Goal: Navigation & Orientation: Find specific page/section

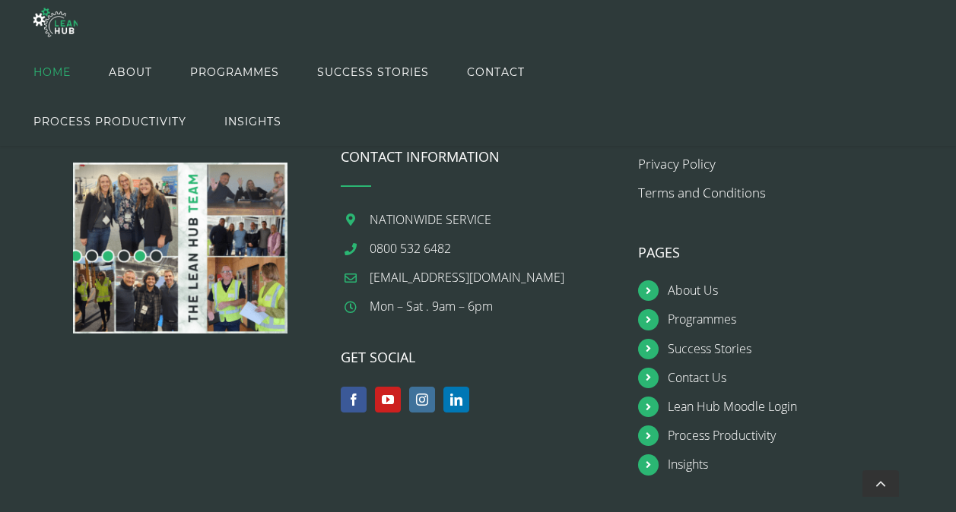
scroll to position [1879, 0]
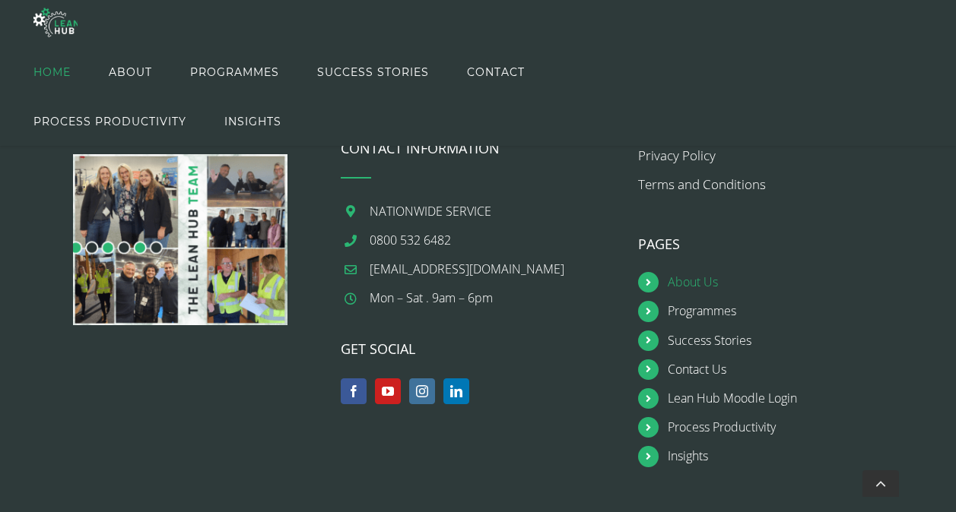
click at [683, 272] on link "About Us" at bounding box center [790, 282] width 246 height 21
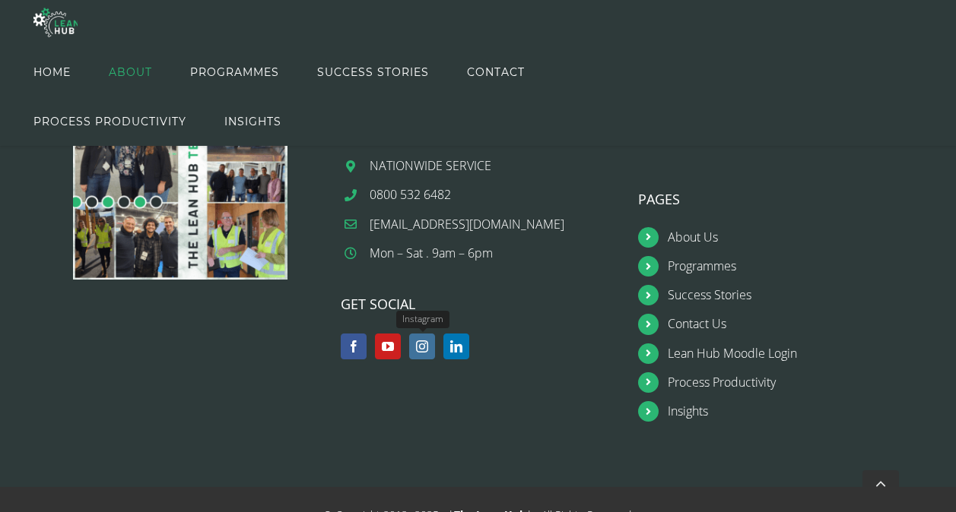
scroll to position [2399, 0]
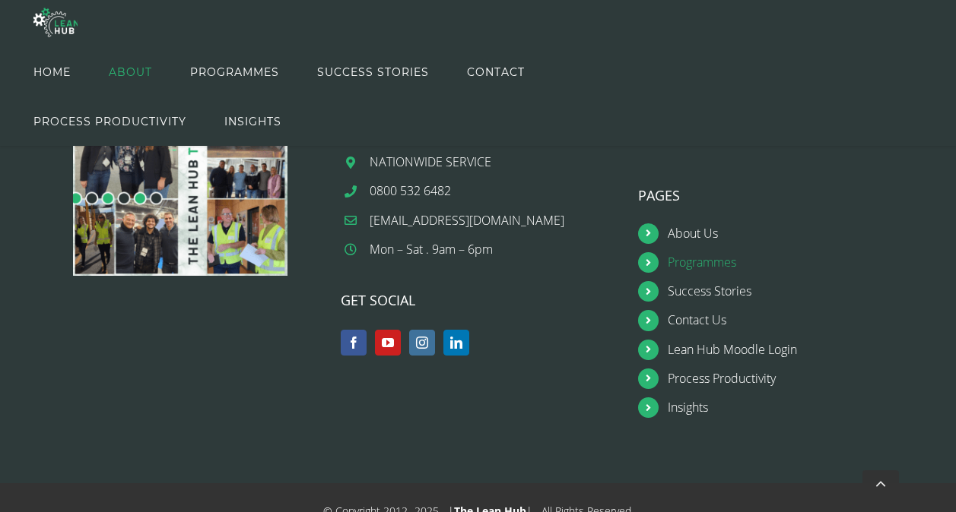
click at [683, 254] on link "Programmes" at bounding box center [790, 262] width 246 height 21
